Goal: Navigation & Orientation: Find specific page/section

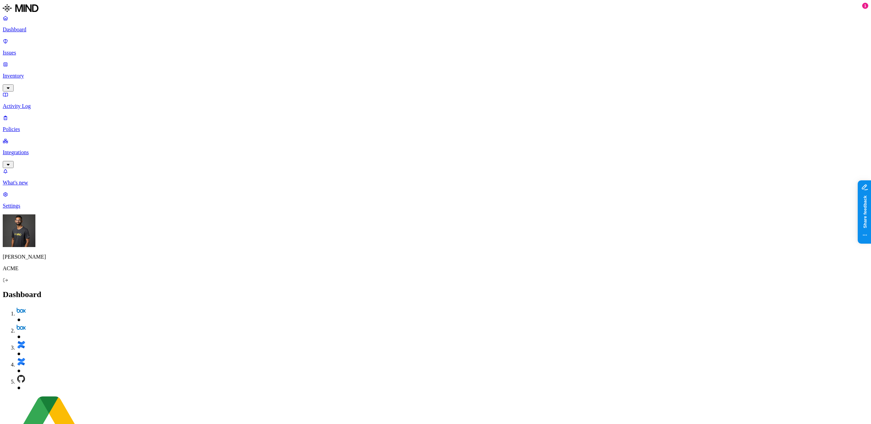
drag, startPoint x: 462, startPoint y: 87, endPoint x: 461, endPoint y: 100, distance: 13.6
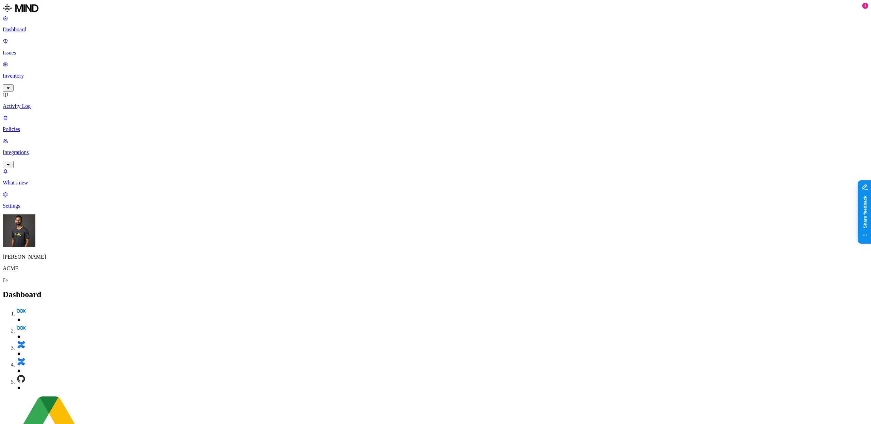
click at [40, 149] on p "Integrations" at bounding box center [436, 152] width 866 height 6
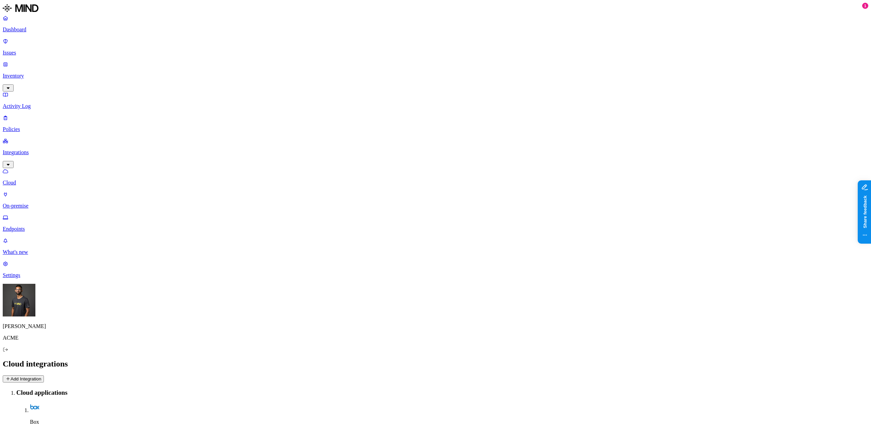
click at [49, 203] on p "On-premise" at bounding box center [436, 206] width 866 height 6
click at [32, 180] on p "Cloud" at bounding box center [436, 183] width 866 height 6
